Goal: Task Accomplishment & Management: Complete application form

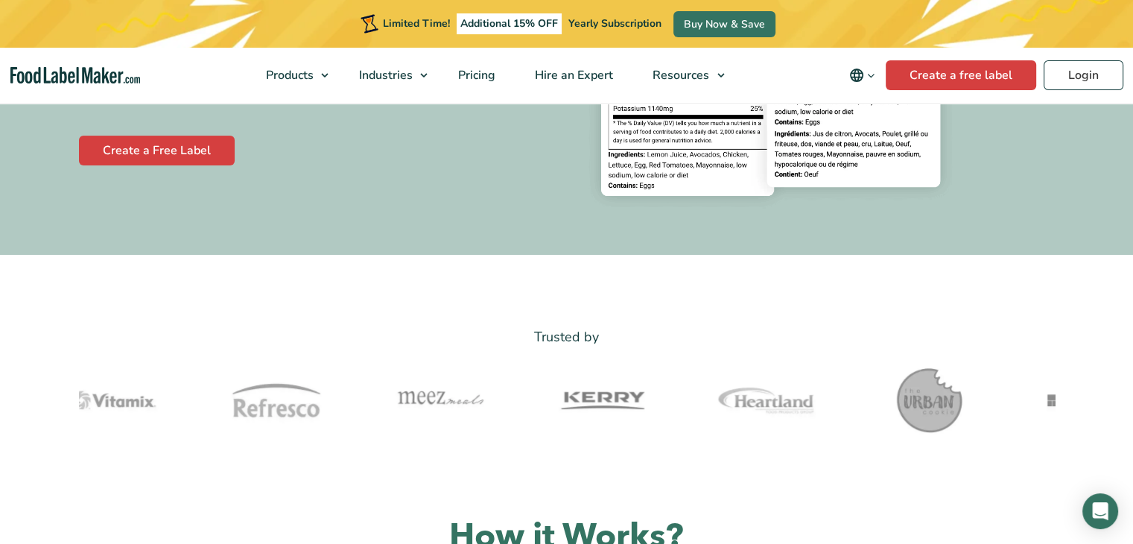
scroll to position [353, 0]
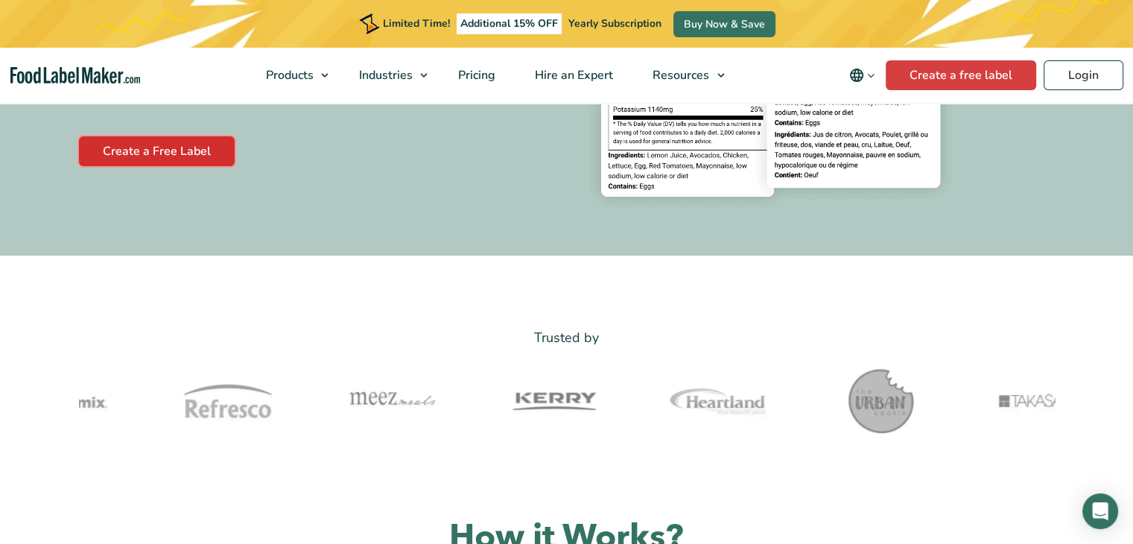
click at [182, 159] on link "Create a Free Label" at bounding box center [157, 151] width 156 height 30
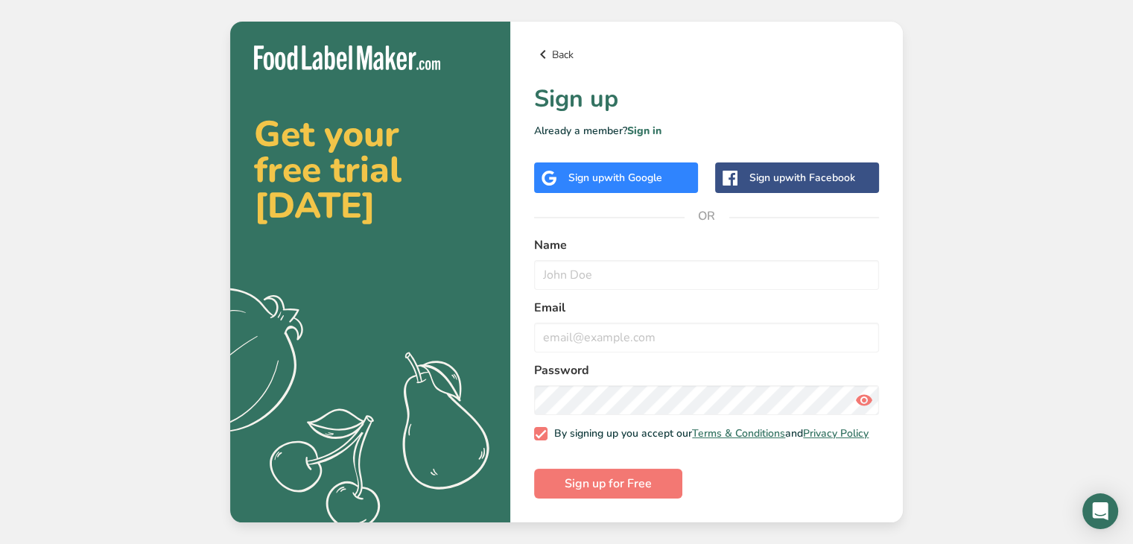
click at [553, 49] on link "Back" at bounding box center [706, 54] width 345 height 18
